Goal: Task Accomplishment & Management: Complete application form

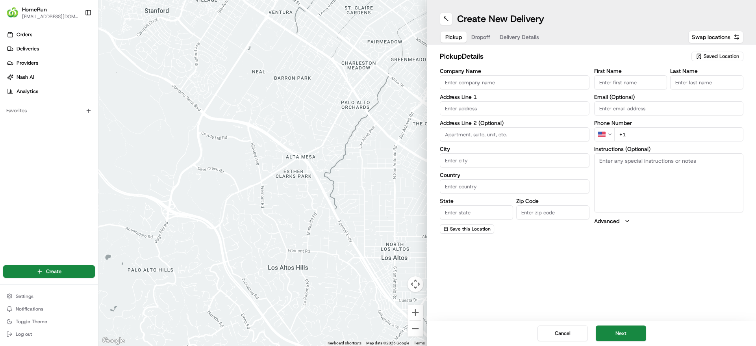
click at [729, 59] on span "Saved Location" at bounding box center [720, 56] width 35 height 7
type input "Devonport"
click at [685, 89] on span "Woolworths Devonport (7203)" at bounding box center [703, 85] width 97 height 7
type input "Woolworths Devonport"
type input "74 Best Street"
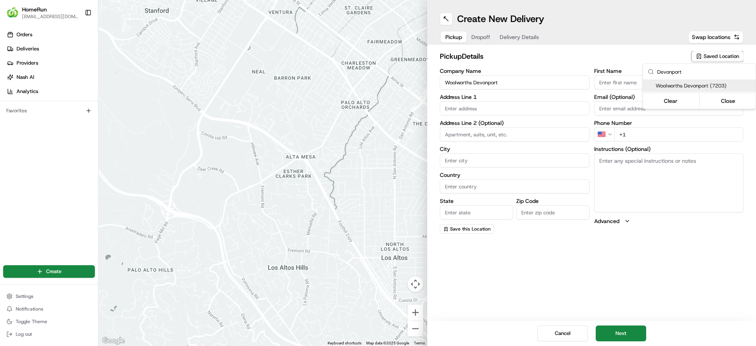
type input "Devonport"
type input "AU"
type input "TAS"
type input "7310"
type input "Manager"
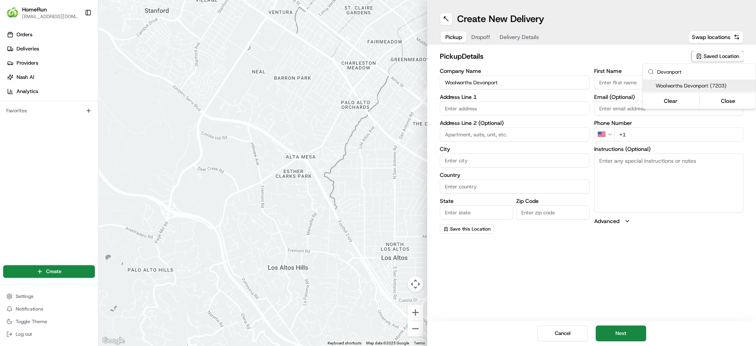
type input "Manager"
type input "[PHONE_NUMBER]"
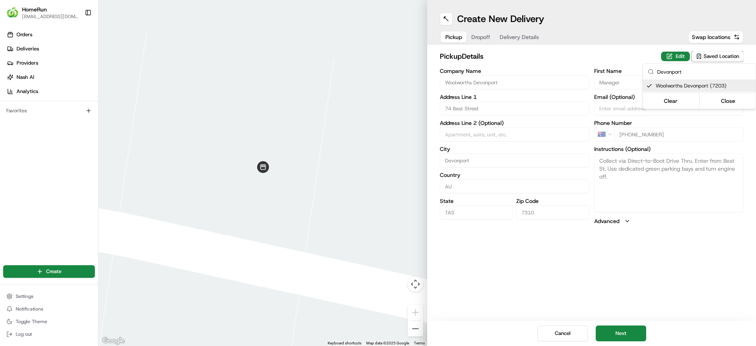
click at [655, 290] on html "HomeRun [EMAIL_ADDRESS][DOMAIN_NAME] Toggle Sidebar Orders Deliveries Providers…" at bounding box center [378, 173] width 756 height 346
click at [614, 335] on button "Next" at bounding box center [620, 333] width 50 height 16
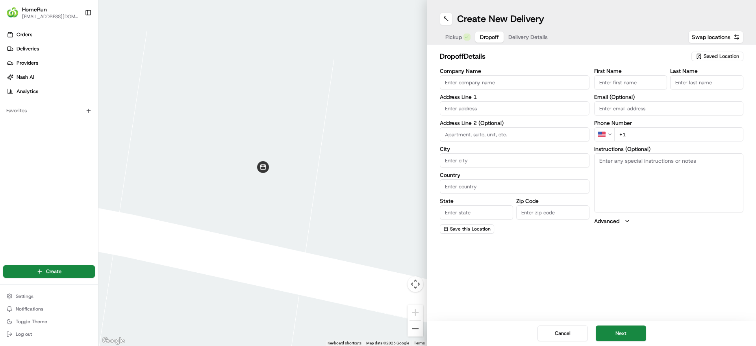
click at [499, 83] on input "Company Name" at bounding box center [515, 82] width 150 height 14
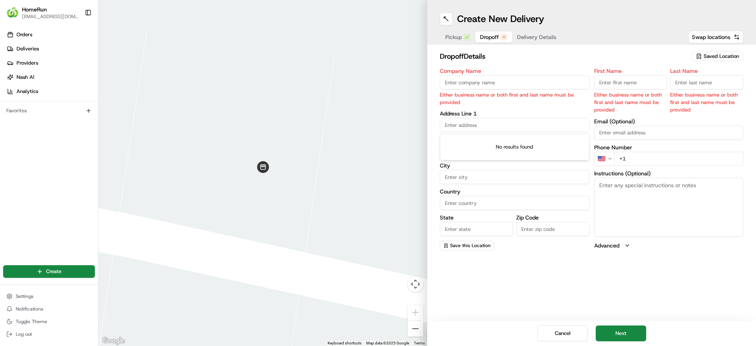
click at [466, 111] on div "Address Line 1" at bounding box center [515, 121] width 150 height 21
paste input "[STREET_ADDRESS]"
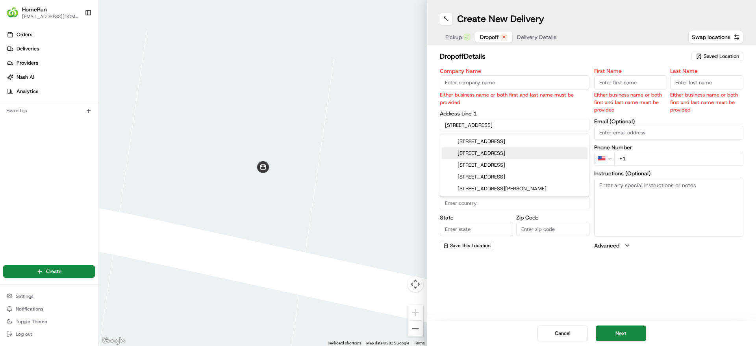
click at [551, 153] on div "[STREET_ADDRESS]" at bounding box center [515, 153] width 146 height 12
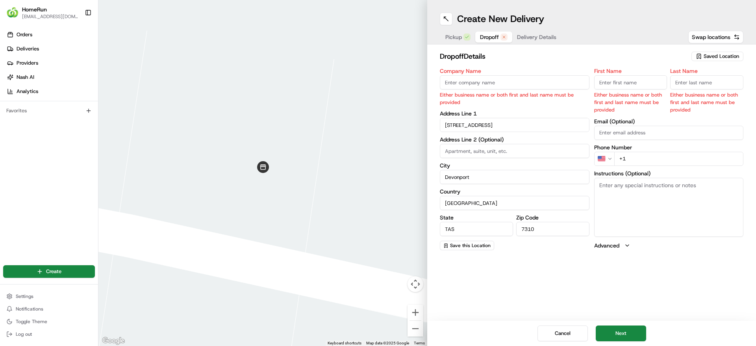
type input "[STREET_ADDRESS]"
type input "Devonport"
type input "[GEOGRAPHIC_DATA]"
type input "TAS"
type input "7310"
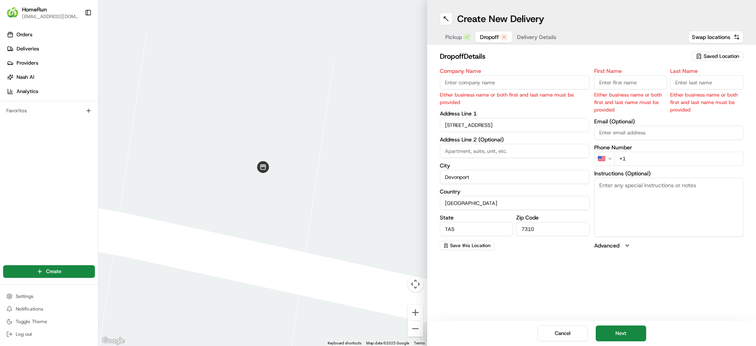
type input "[STREET_ADDRESS]"
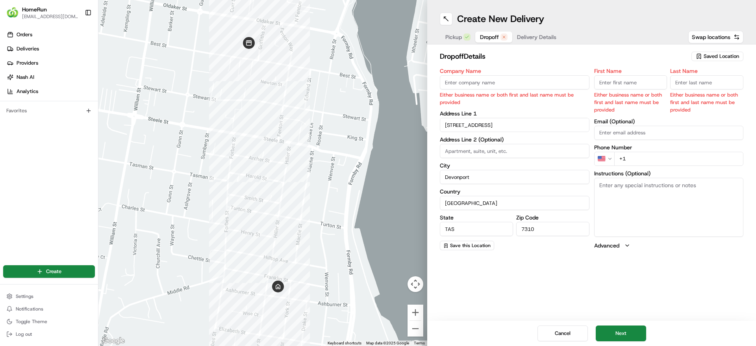
click at [641, 136] on input "Email (Optional)" at bounding box center [669, 133] width 150 height 14
click at [601, 83] on input "First Name" at bounding box center [630, 82] width 73 height 14
type input "[PERSON_NAME]"
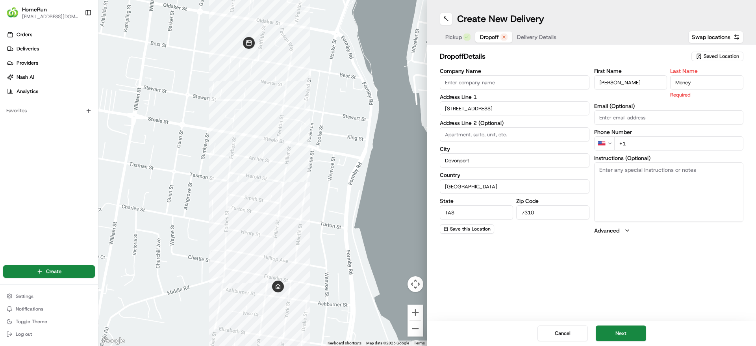
type input "Money"
click at [598, 145] on html "HomeRun [EMAIL_ADDRESS][DOMAIN_NAME] Toggle Sidebar Orders Deliveries Providers…" at bounding box center [378, 173] width 756 height 346
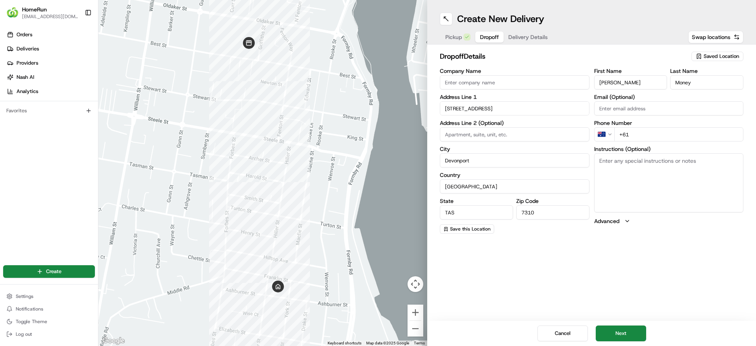
click at [641, 133] on input "+61" at bounding box center [678, 134] width 129 height 14
paste input "411 131 092"
type input "[PHONE_NUMBER]"
click at [645, 106] on input "Email (Optional)" at bounding box center [669, 108] width 150 height 14
paste input "[EMAIL_ADDRESS][DOMAIN_NAME]"
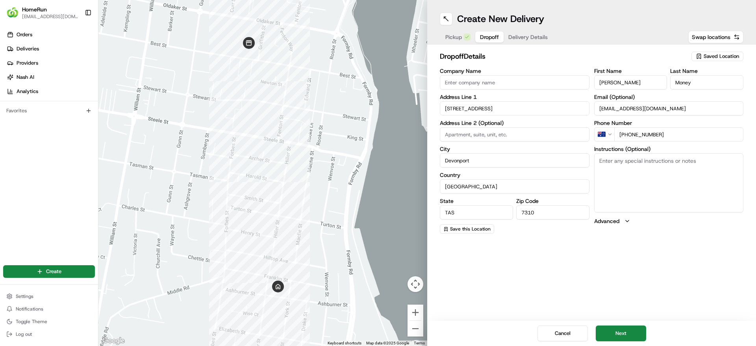
type input "[EMAIL_ADDRESS][DOMAIN_NAME]"
click at [652, 184] on textarea "Instructions (Optional)" at bounding box center [669, 182] width 150 height 59
click at [646, 170] on textarea "Instructions (Optional)" at bounding box center [669, 182] width 150 height 59
paste textarea "Please leave in porch and ring the doorbell. Thank you."
click at [599, 168] on textarea "Please leave in porch and ring the doorbell. Thank you." at bounding box center [669, 182] width 150 height 59
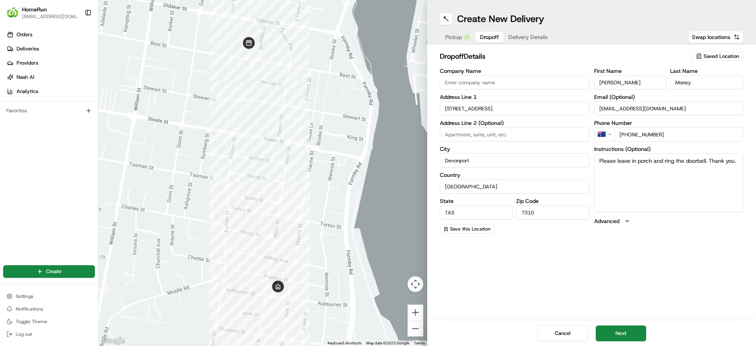
type textarea "Please leave in porch and ring the doorbell. Thank you."
click at [615, 222] on label "Advanced" at bounding box center [606, 221] width 25 height 8
click at [616, 221] on label "Advanced" at bounding box center [606, 221] width 25 height 8
click at [699, 284] on div "Create New Delivery Pickup Dropoff Delivery Details Swap locations dropoff Deta…" at bounding box center [591, 173] width 329 height 346
click at [624, 335] on button "Next" at bounding box center [620, 333] width 50 height 16
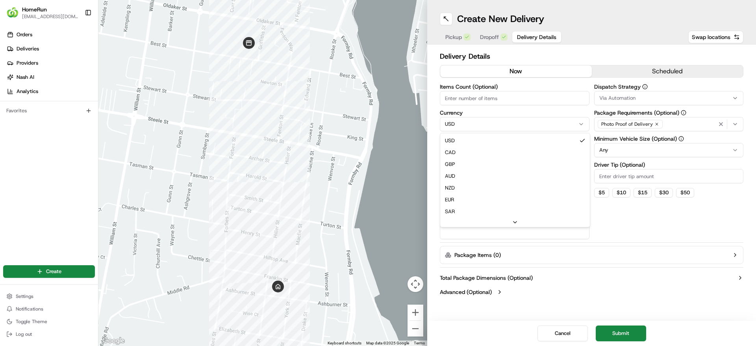
click at [481, 120] on html "HomeRun [EMAIL_ADDRESS][DOMAIN_NAME] Toggle Sidebar Orders Deliveries Providers…" at bounding box center [378, 173] width 756 height 346
click at [473, 145] on input "Package Value" at bounding box center [515, 150] width 150 height 14
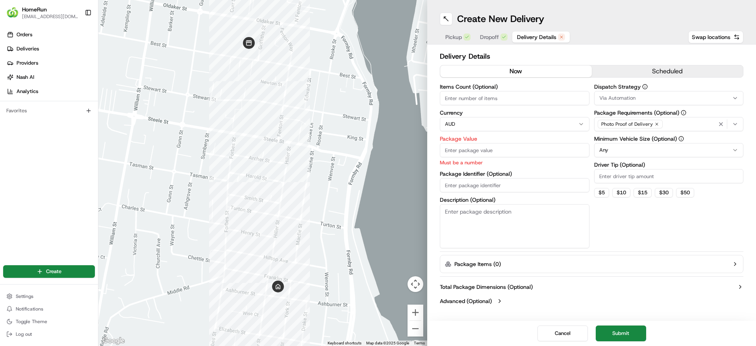
paste input "185.81"
type input "185.81"
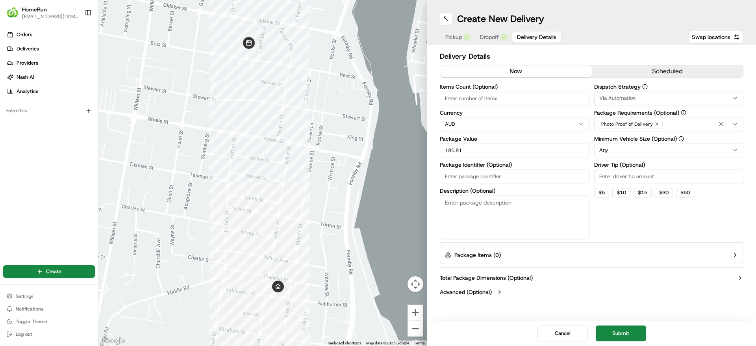
click at [666, 229] on div "Dispatch Strategy Via Automation Package Requirements (Optional) Photo Proof of…" at bounding box center [669, 161] width 150 height 155
click at [462, 184] on div "Items Count (Optional) Currency AUD Package Value 185.81 Package Identifier (Op…" at bounding box center [515, 161] width 150 height 155
click at [465, 177] on input "Package Identifier (Optional)" at bounding box center [515, 176] width 150 height 14
paste input "264895466"
type input "264895466"
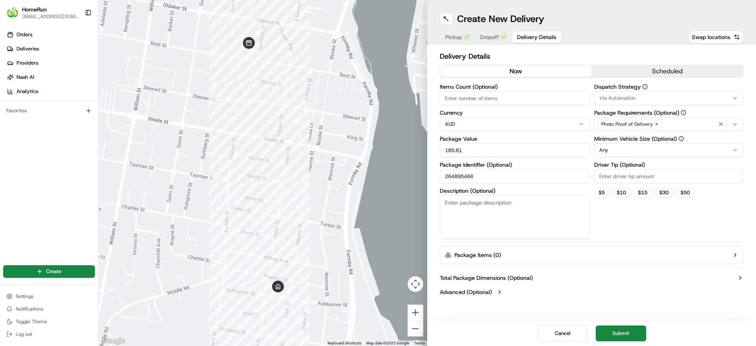
click at [495, 212] on textarea "Description (Optional)" at bounding box center [515, 217] width 150 height 44
click at [549, 222] on textarea "Description (Optional)" at bounding box center [515, 217] width 150 height 44
type textarea "Groceries"
click at [680, 229] on div "Dispatch Strategy Via Automation Package Requirements (Optional) Photo Proof of…" at bounding box center [669, 161] width 150 height 155
click at [449, 92] on input "Items Count (Optional)" at bounding box center [515, 98] width 150 height 14
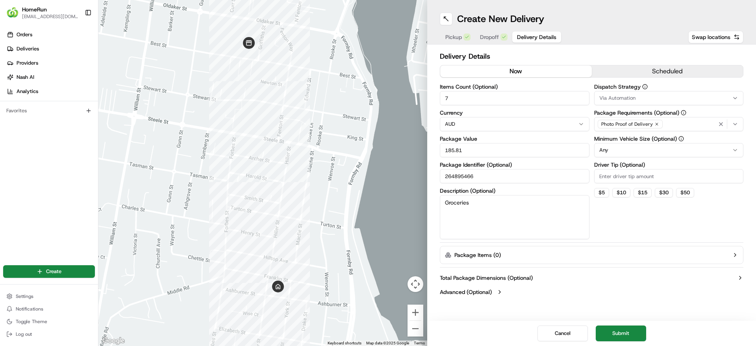
type input "7"
click at [693, 231] on div "Dispatch Strategy Via Automation Package Requirements (Optional) Photo Proof of…" at bounding box center [669, 161] width 150 height 155
click at [617, 331] on button "Submit" at bounding box center [620, 333] width 50 height 16
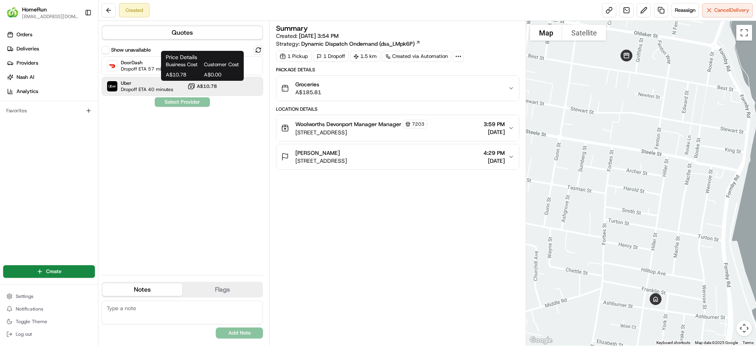
click at [207, 83] on span "A$10.78" at bounding box center [207, 86] width 20 height 6
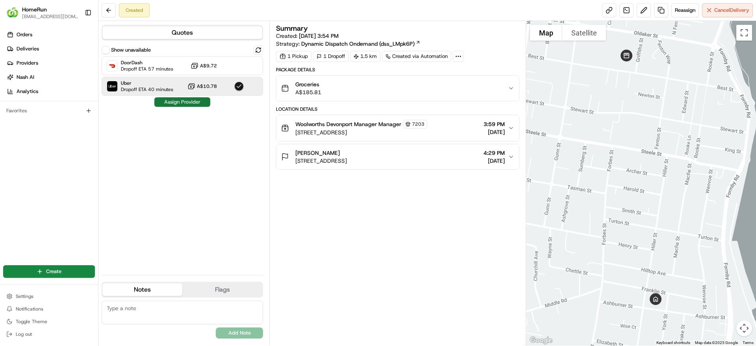
click at [194, 105] on button "Assign Provider" at bounding box center [182, 101] width 56 height 9
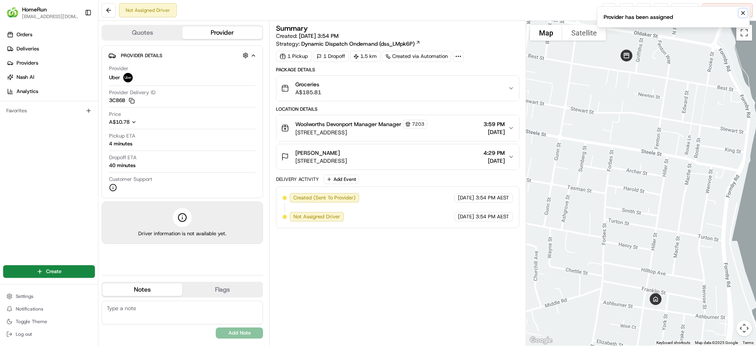
click at [745, 17] on button "Notifications (F8)" at bounding box center [742, 12] width 9 height 9
click at [604, 8] on link at bounding box center [609, 10] width 14 height 14
